Goal: Task Accomplishment & Management: Use online tool/utility

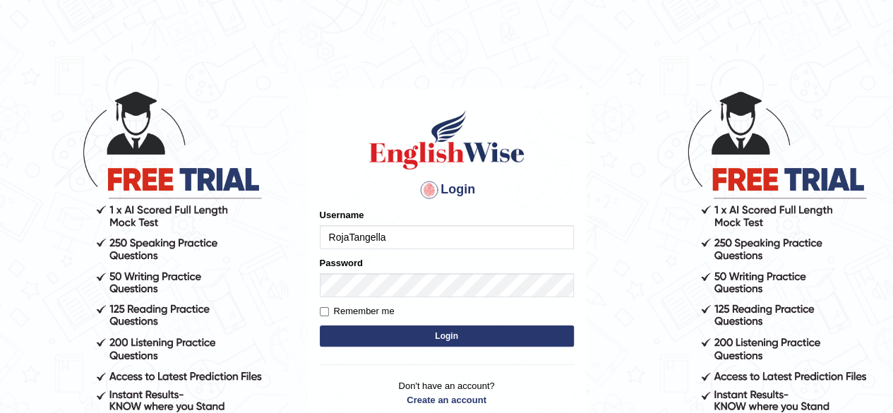
type input "RojaTangella"
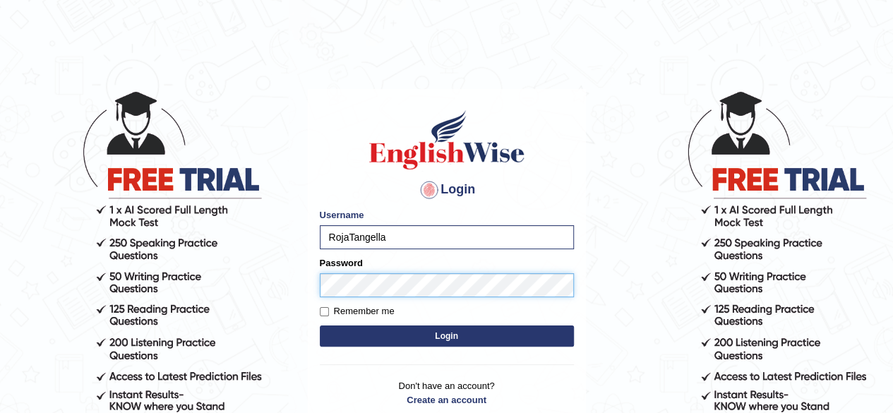
click at [320, 325] on button "Login" at bounding box center [447, 335] width 254 height 21
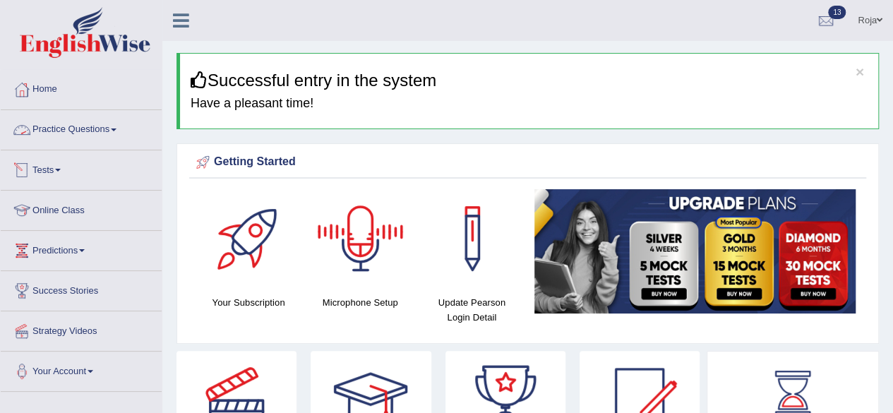
click at [66, 138] on link "Practice Questions" at bounding box center [81, 127] width 161 height 35
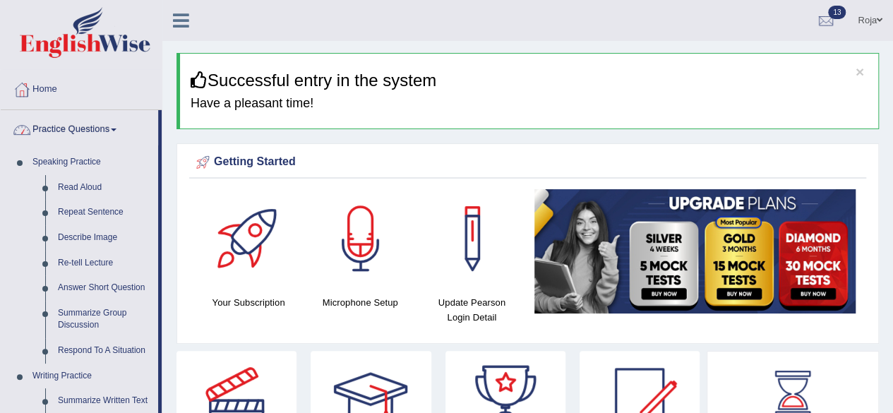
click at [66, 138] on link "Practice Questions" at bounding box center [79, 127] width 157 height 35
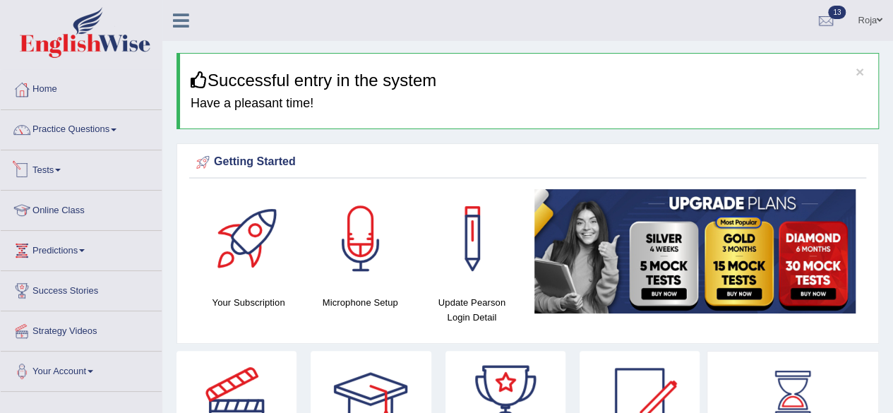
click at [55, 169] on link "Tests" at bounding box center [81, 167] width 161 height 35
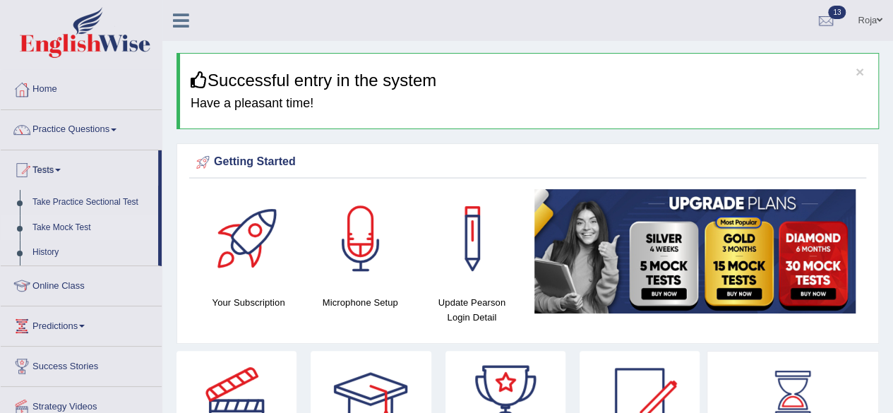
click at [66, 229] on link "Take Mock Test" at bounding box center [92, 227] width 132 height 25
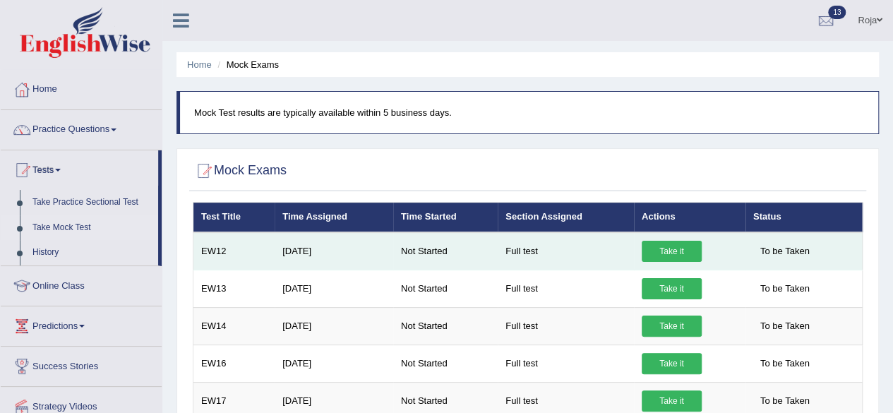
click at [686, 253] on link "Take it" at bounding box center [672, 251] width 60 height 21
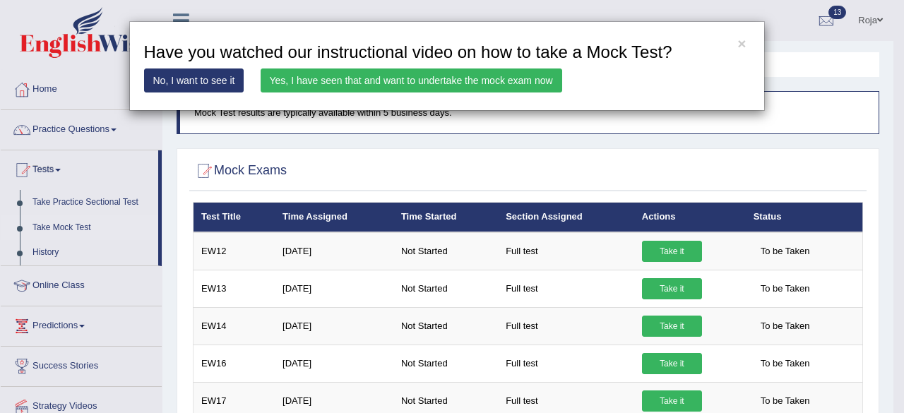
click at [503, 84] on link "Yes, I have seen that and want to undertake the mock exam now" at bounding box center [410, 80] width 301 height 24
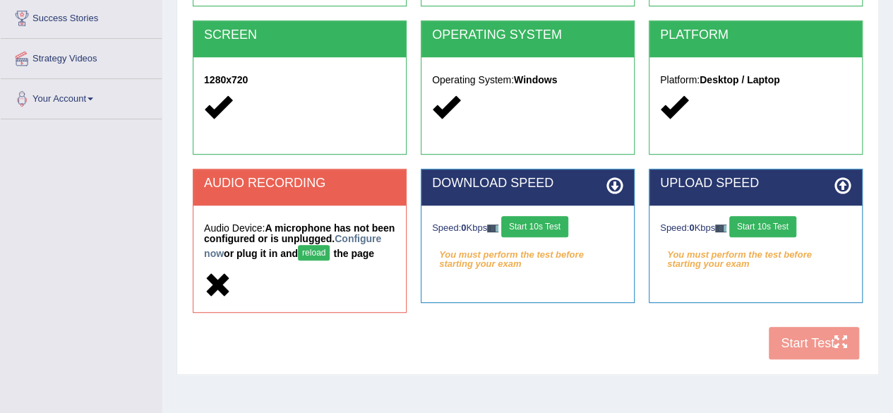
scroll to position [267, 0]
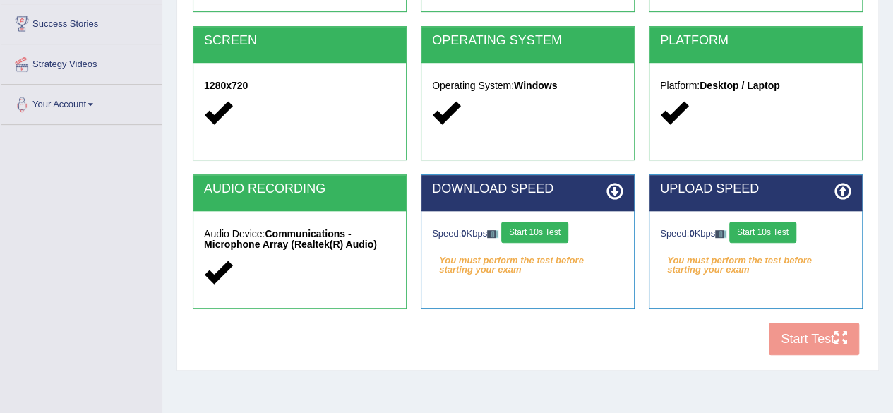
click at [537, 234] on button "Start 10s Test" at bounding box center [534, 232] width 67 height 21
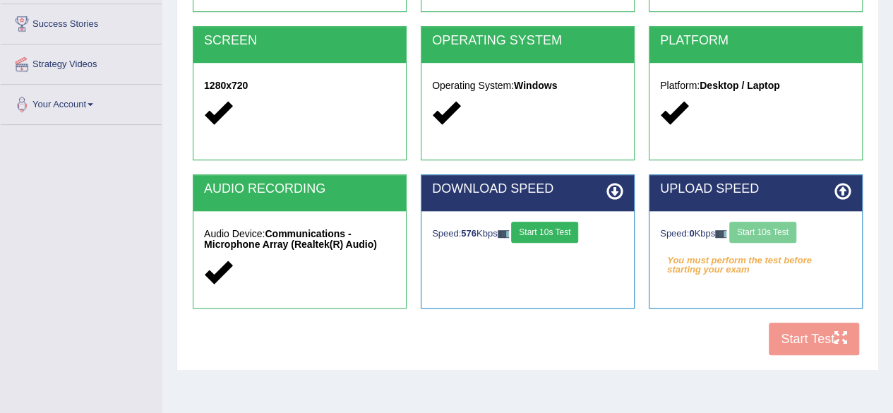
click at [537, 234] on button "Start 10s Test" at bounding box center [544, 232] width 67 height 21
click at [774, 230] on button "Start 10s Test" at bounding box center [762, 232] width 67 height 21
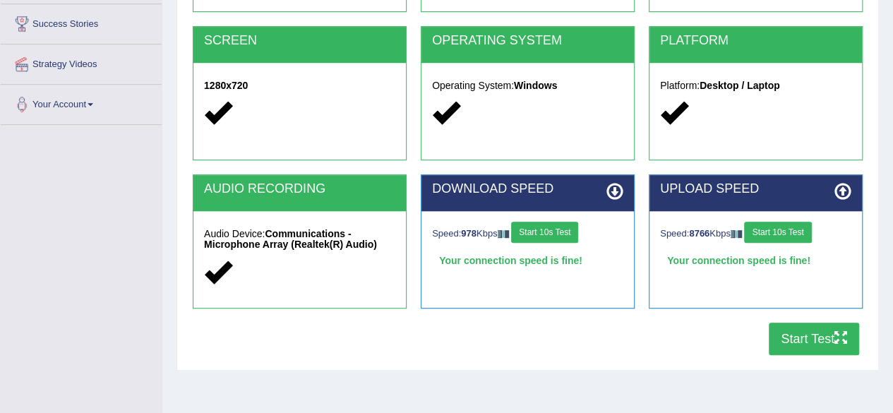
click at [826, 344] on button "Start Test" at bounding box center [814, 339] width 90 height 32
